Goal: Information Seeking & Learning: Compare options

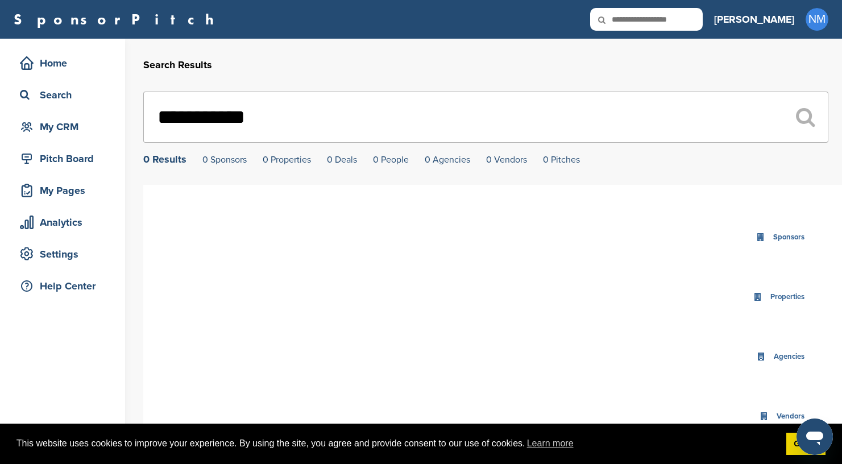
click at [703, 23] on input "text" at bounding box center [646, 19] width 113 height 23
type input "**********"
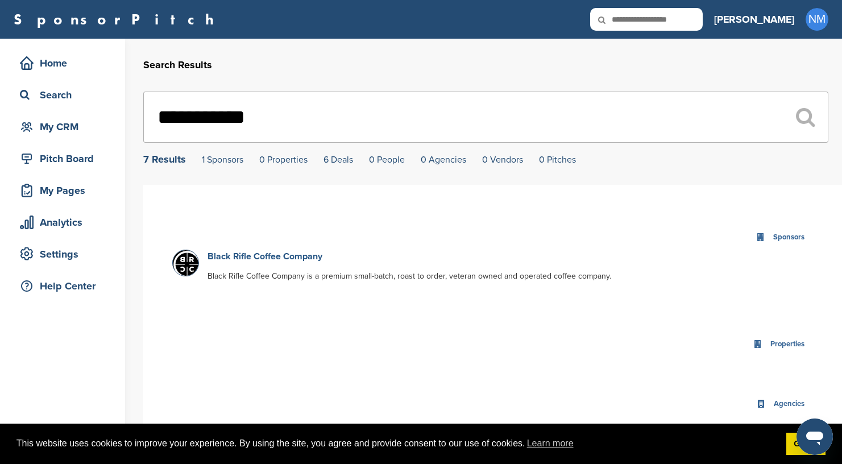
click at [268, 259] on link "Black Rifle Coffee Company" at bounding box center [265, 256] width 115 height 11
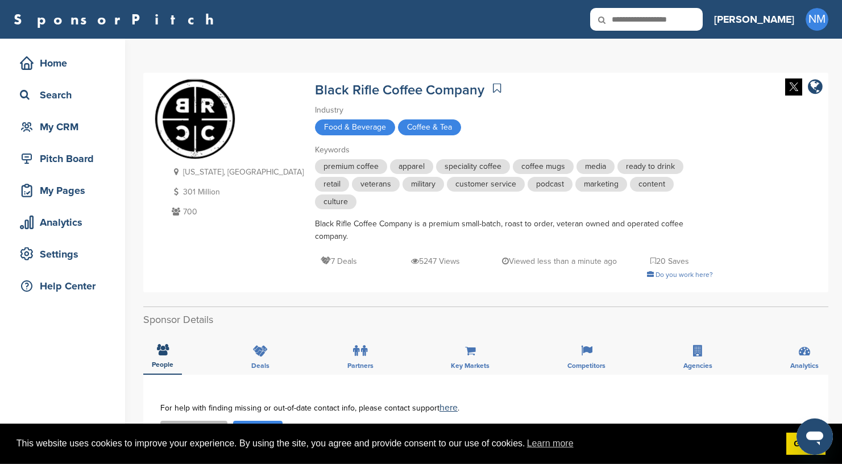
scroll to position [100, 0]
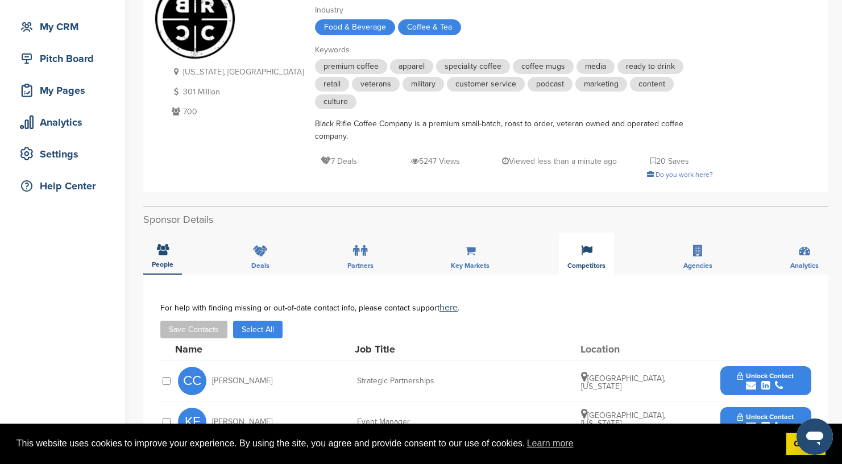
click at [594, 251] on div "Competitors" at bounding box center [586, 254] width 55 height 42
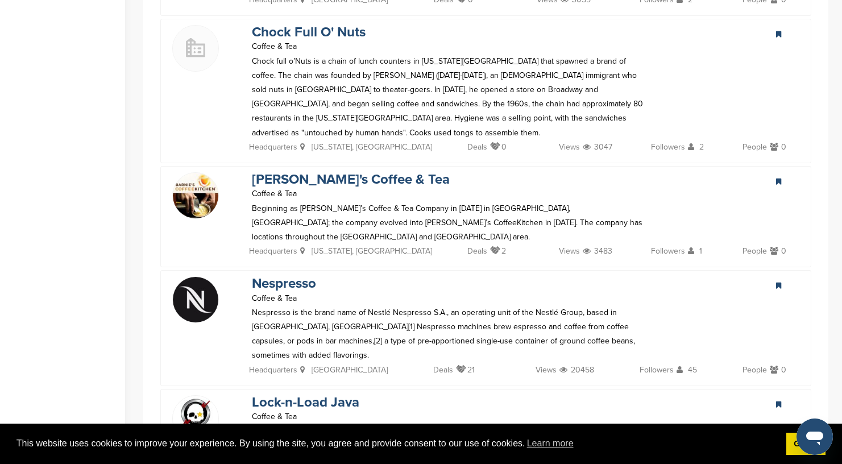
scroll to position [846, 0]
